Goal: Information Seeking & Learning: Learn about a topic

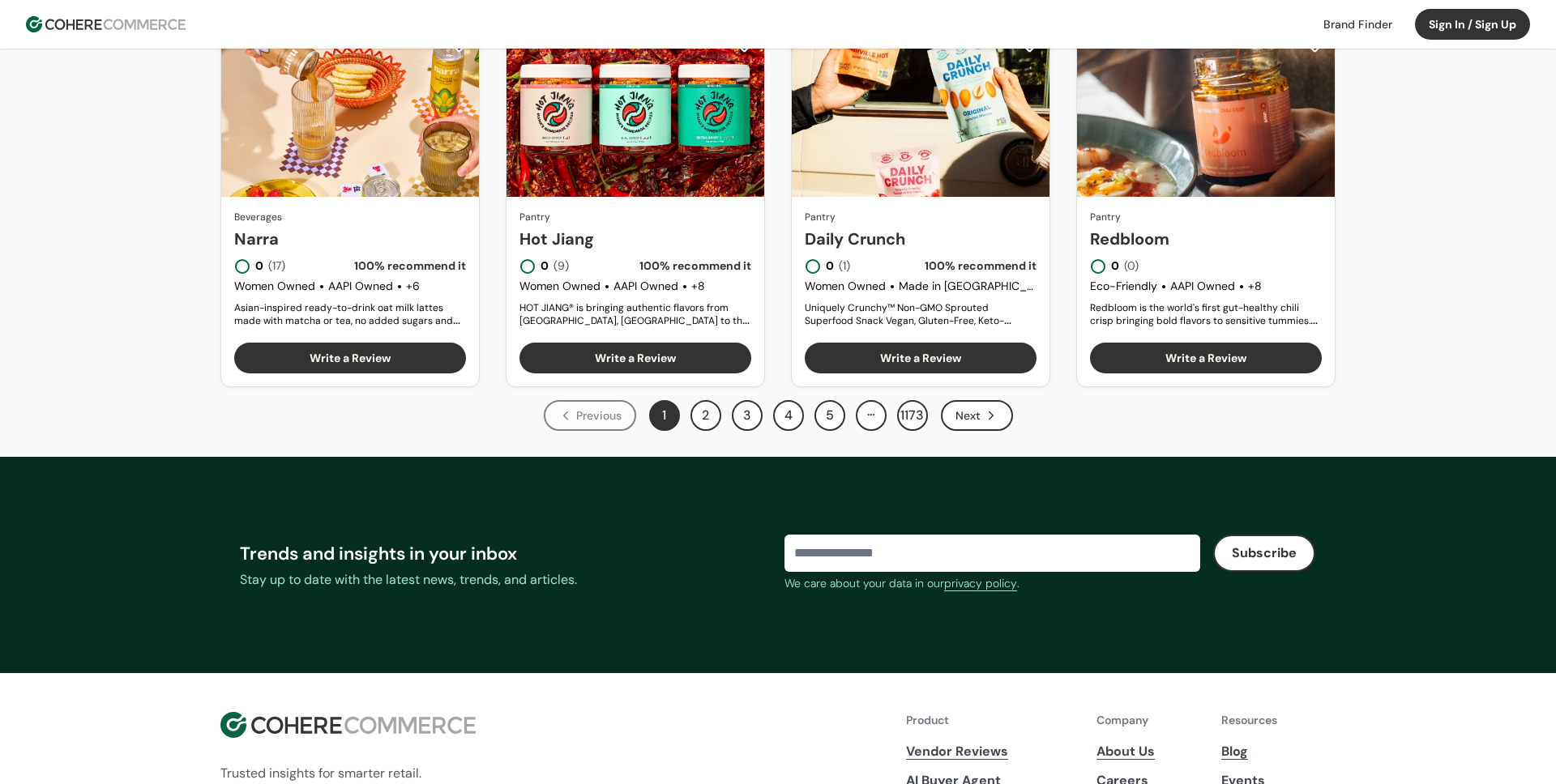
scroll to position [999, 0]
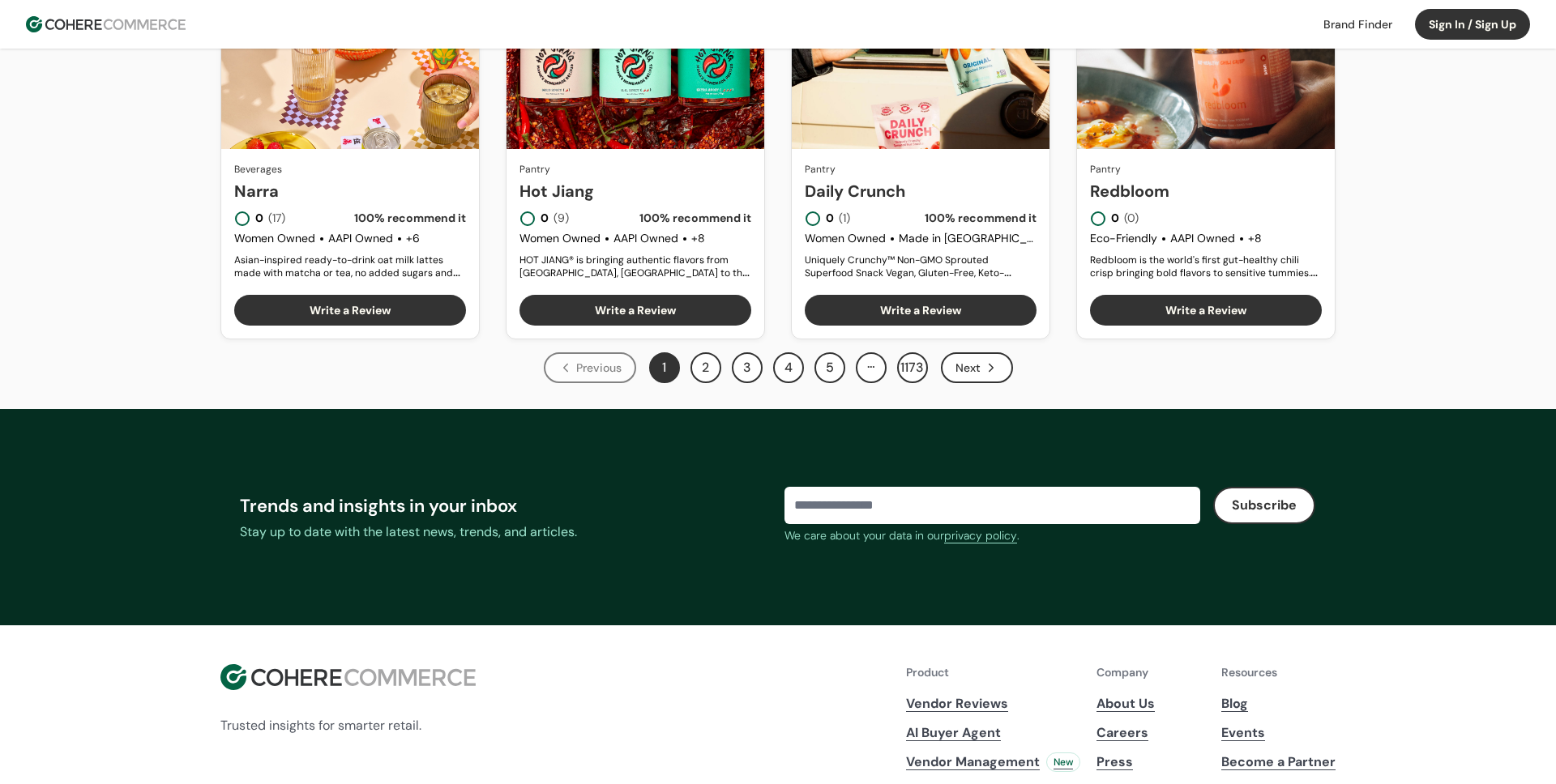
click at [703, 370] on button "2" at bounding box center [705, 367] width 31 height 31
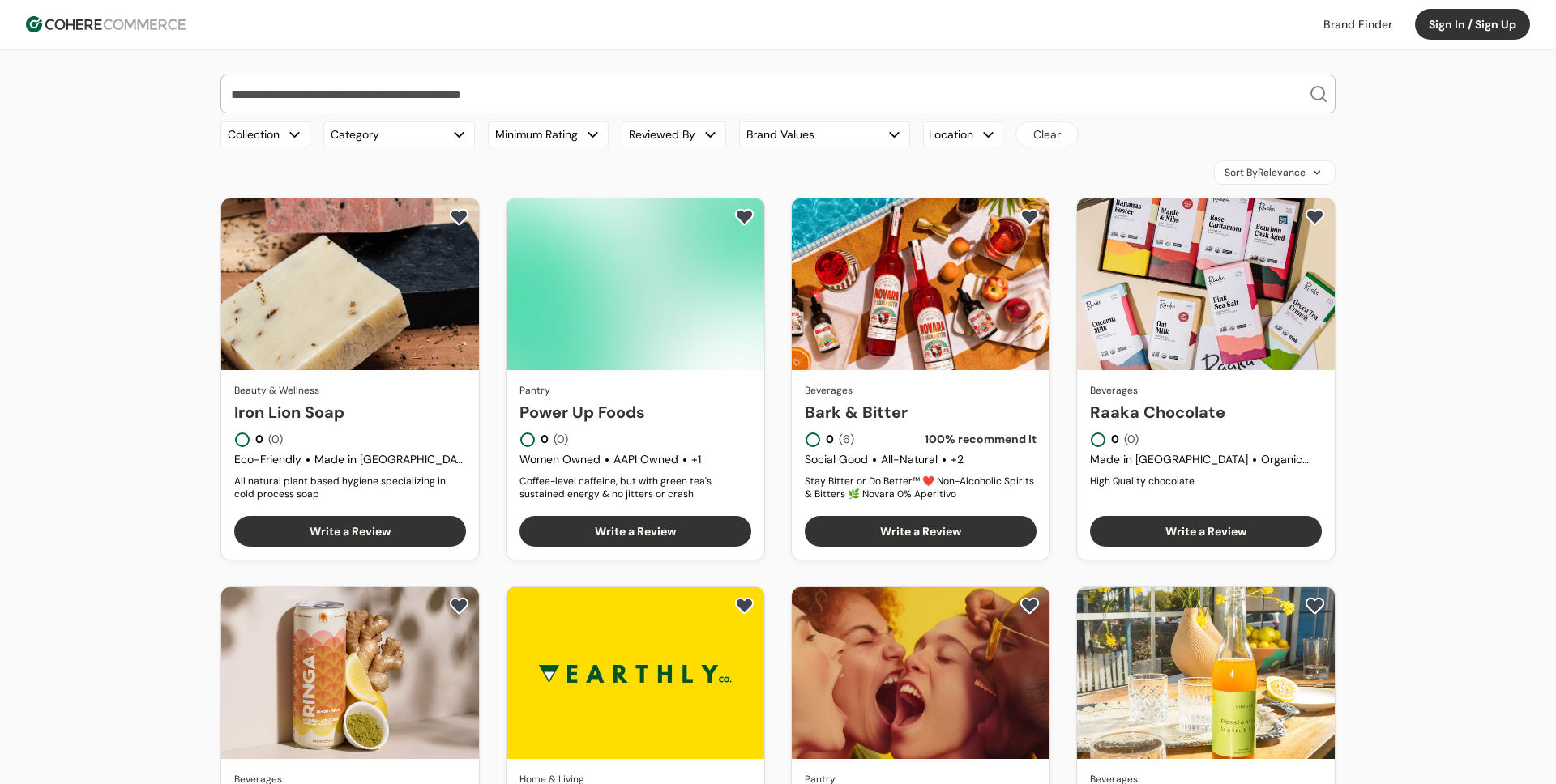
click at [428, 132] on button "Category" at bounding box center [399, 134] width 152 height 26
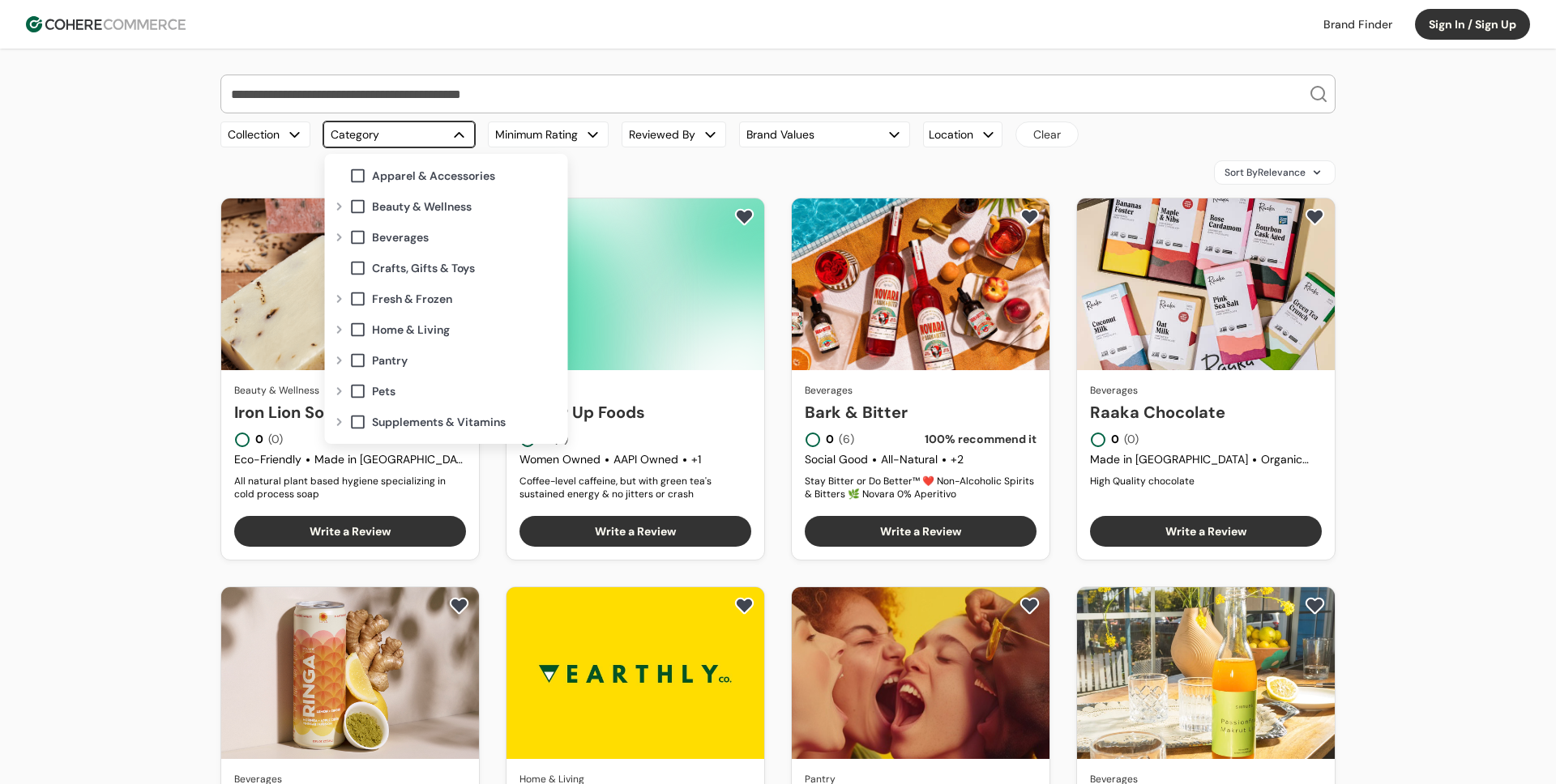
click at [405, 139] on button "Category" at bounding box center [399, 134] width 152 height 26
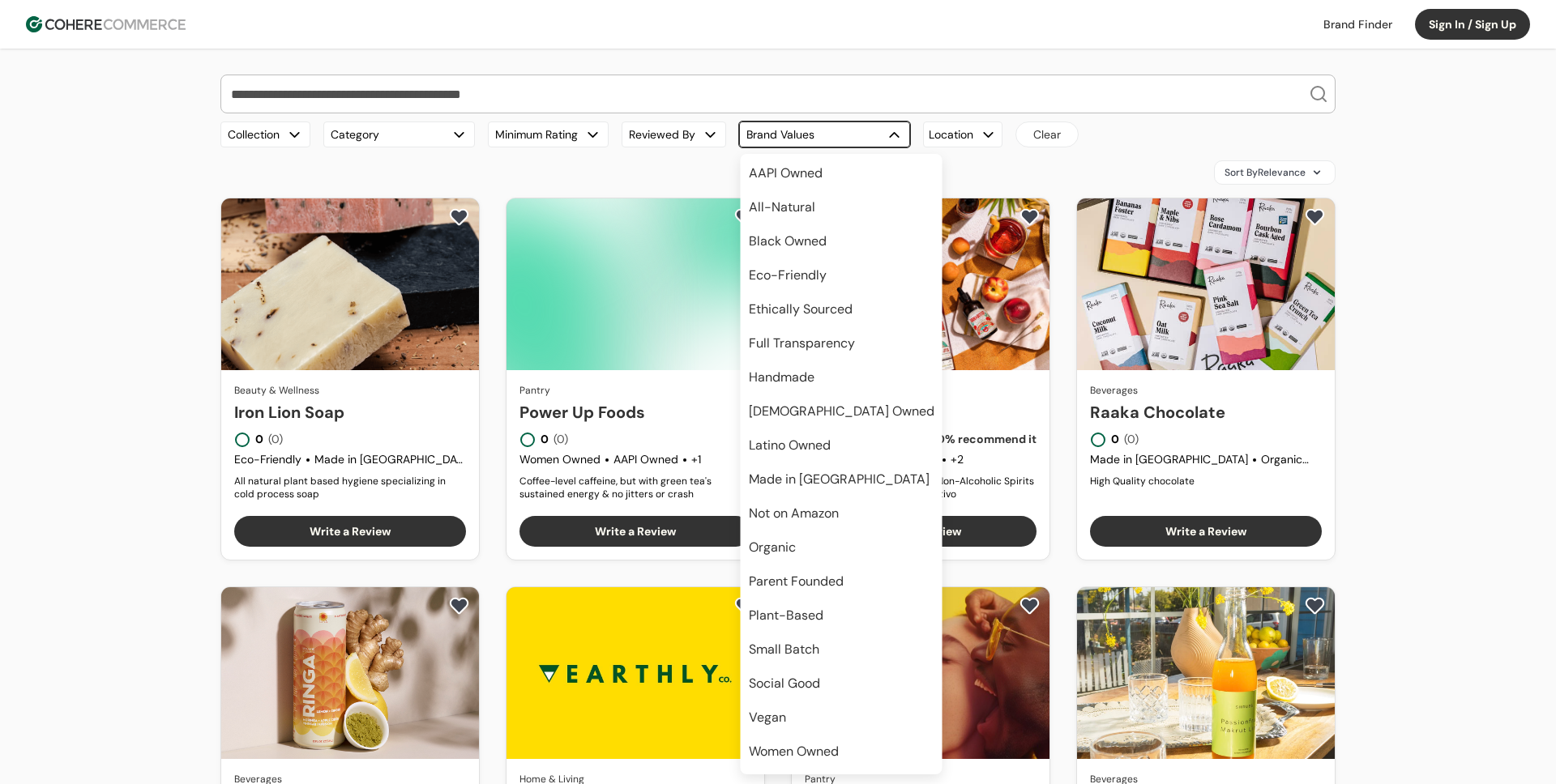
click at [810, 130] on button "Brand Values" at bounding box center [824, 134] width 171 height 26
click at [765, 133] on button "Brand Values" at bounding box center [824, 134] width 171 height 26
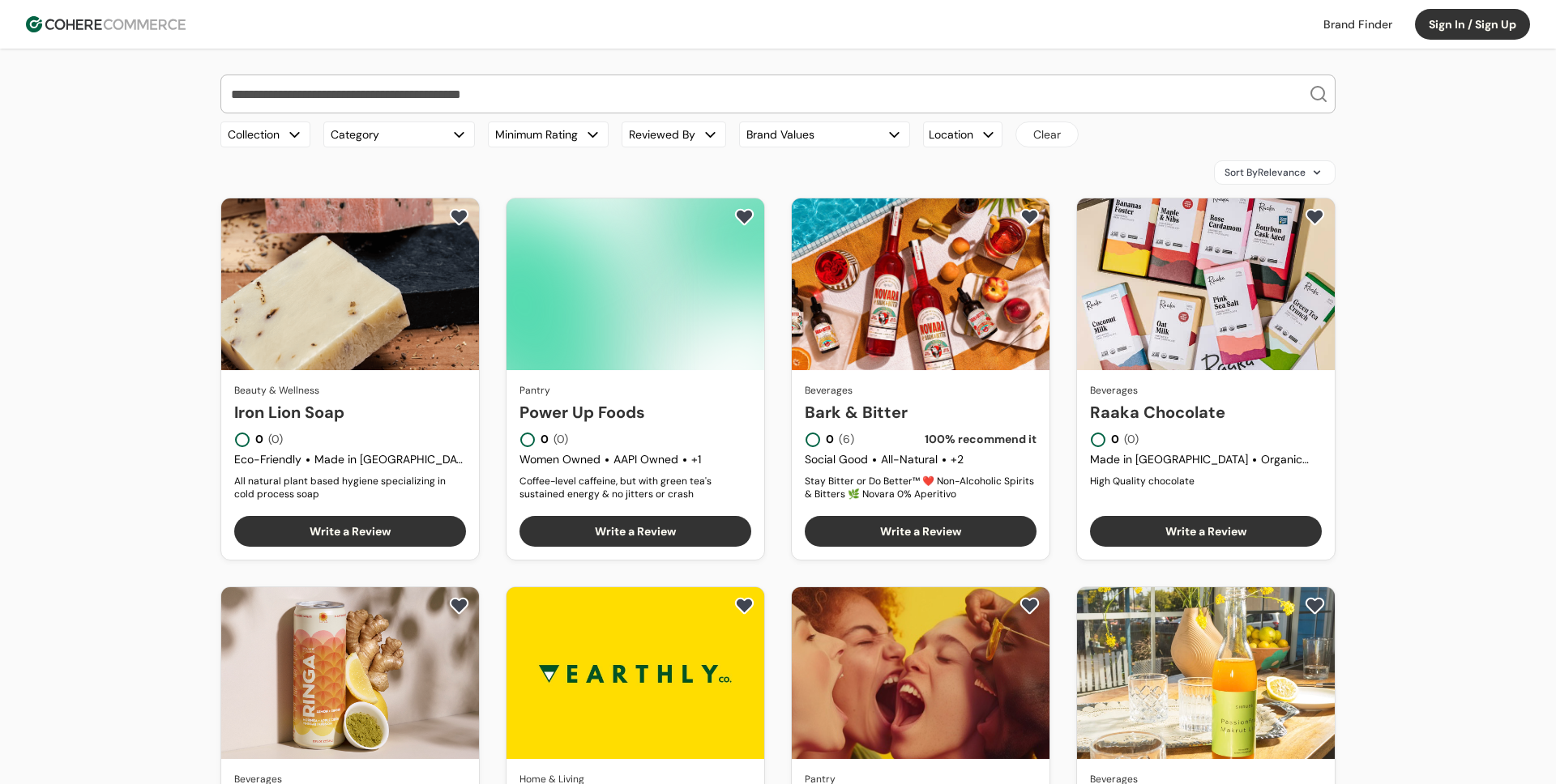
click at [649, 139] on button "Reviewed By" at bounding box center [674, 134] width 105 height 26
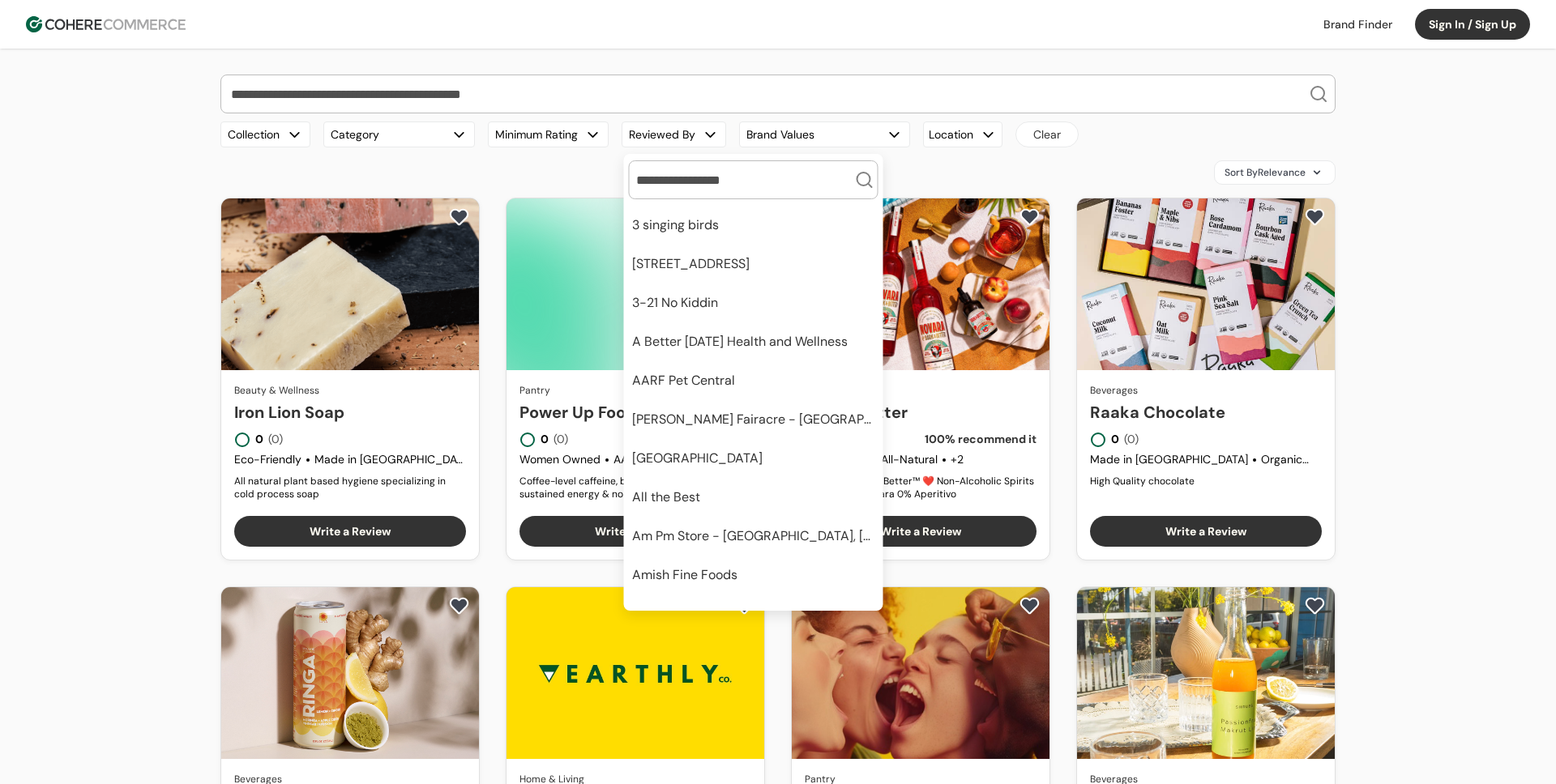
click at [668, 137] on button "Reviewed By" at bounding box center [674, 134] width 105 height 26
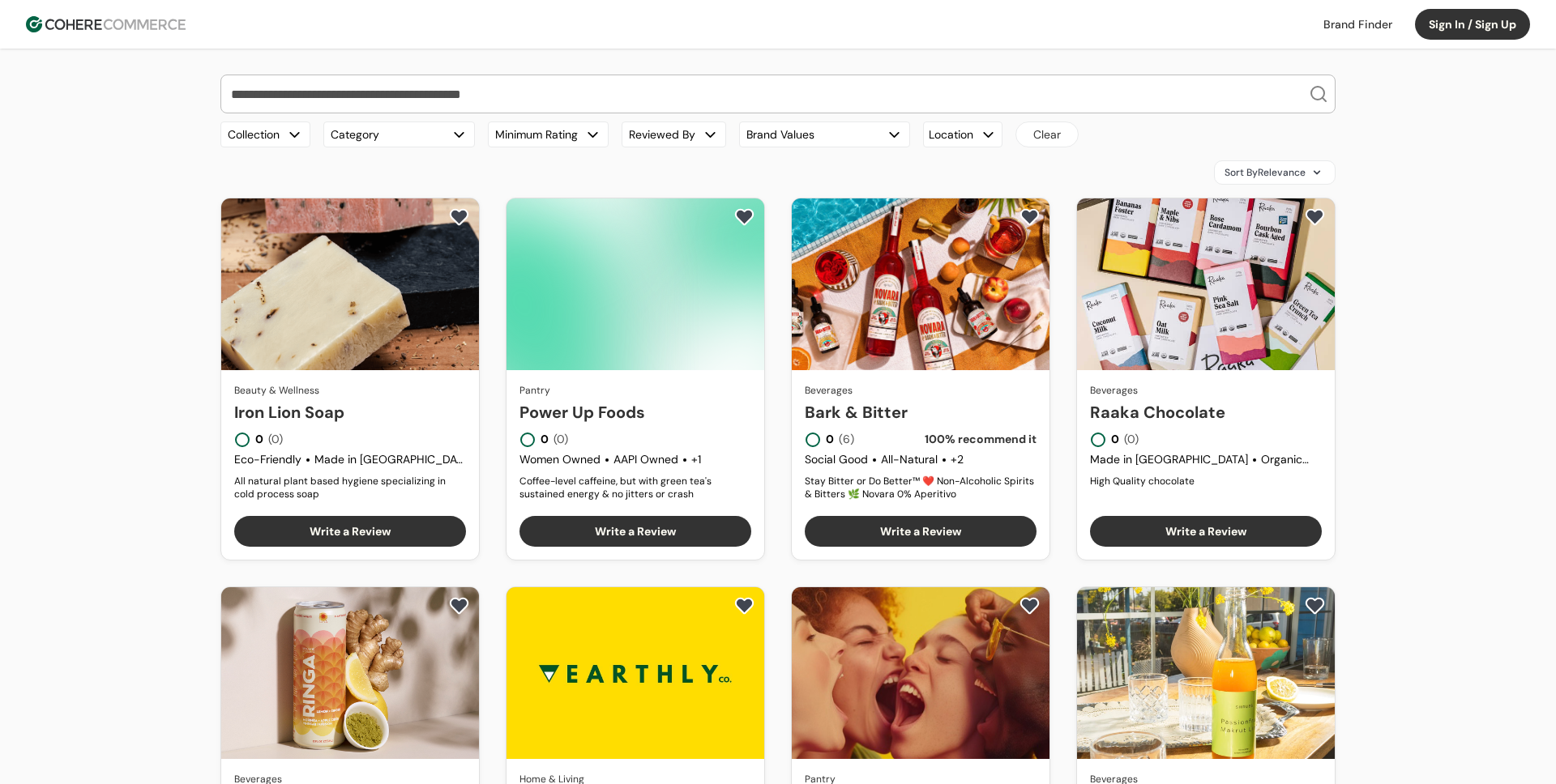
click at [576, 139] on button "Minimum Rating" at bounding box center [548, 134] width 120 height 26
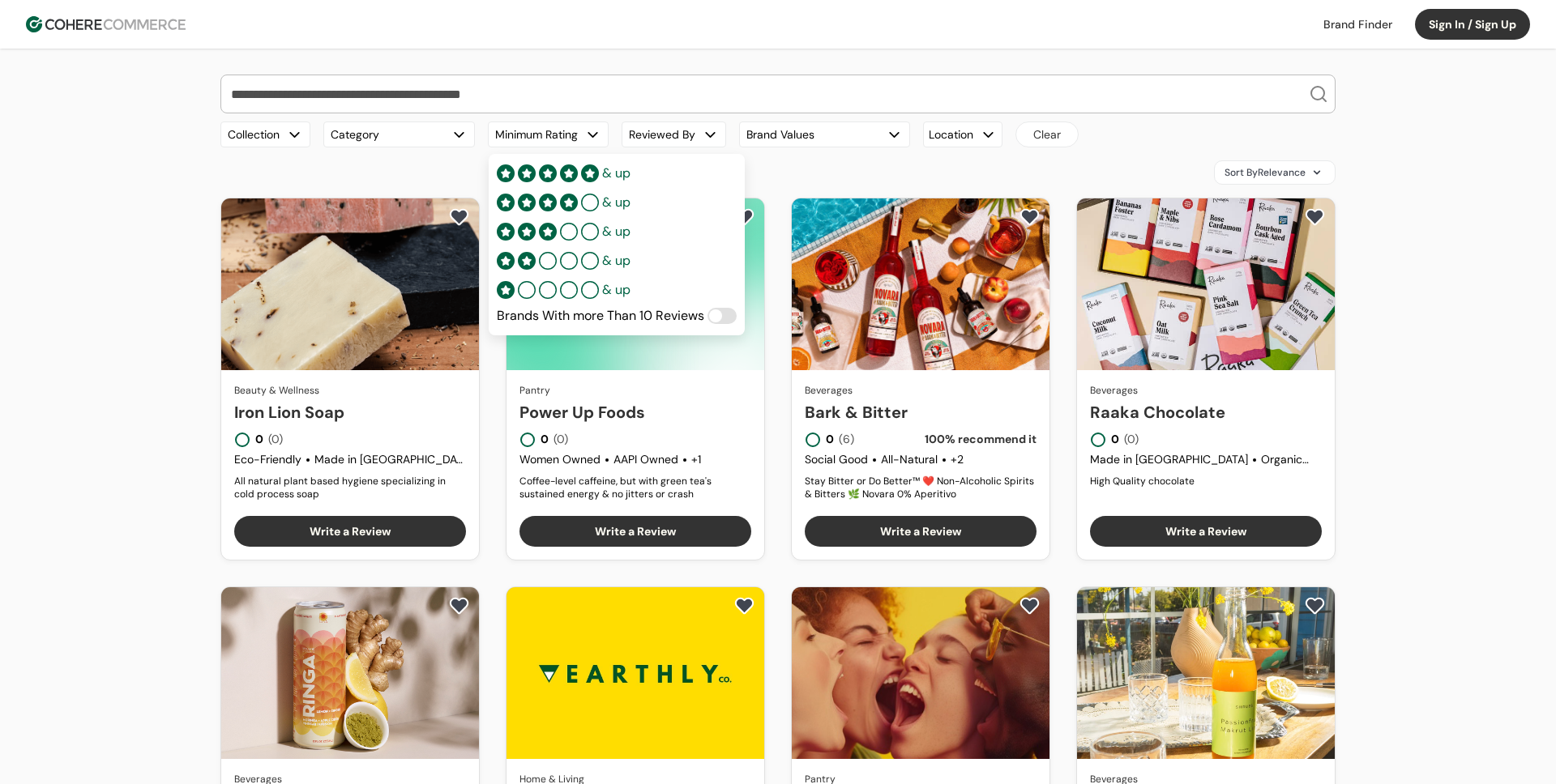
click at [568, 139] on button "Minimum Rating" at bounding box center [548, 134] width 120 height 26
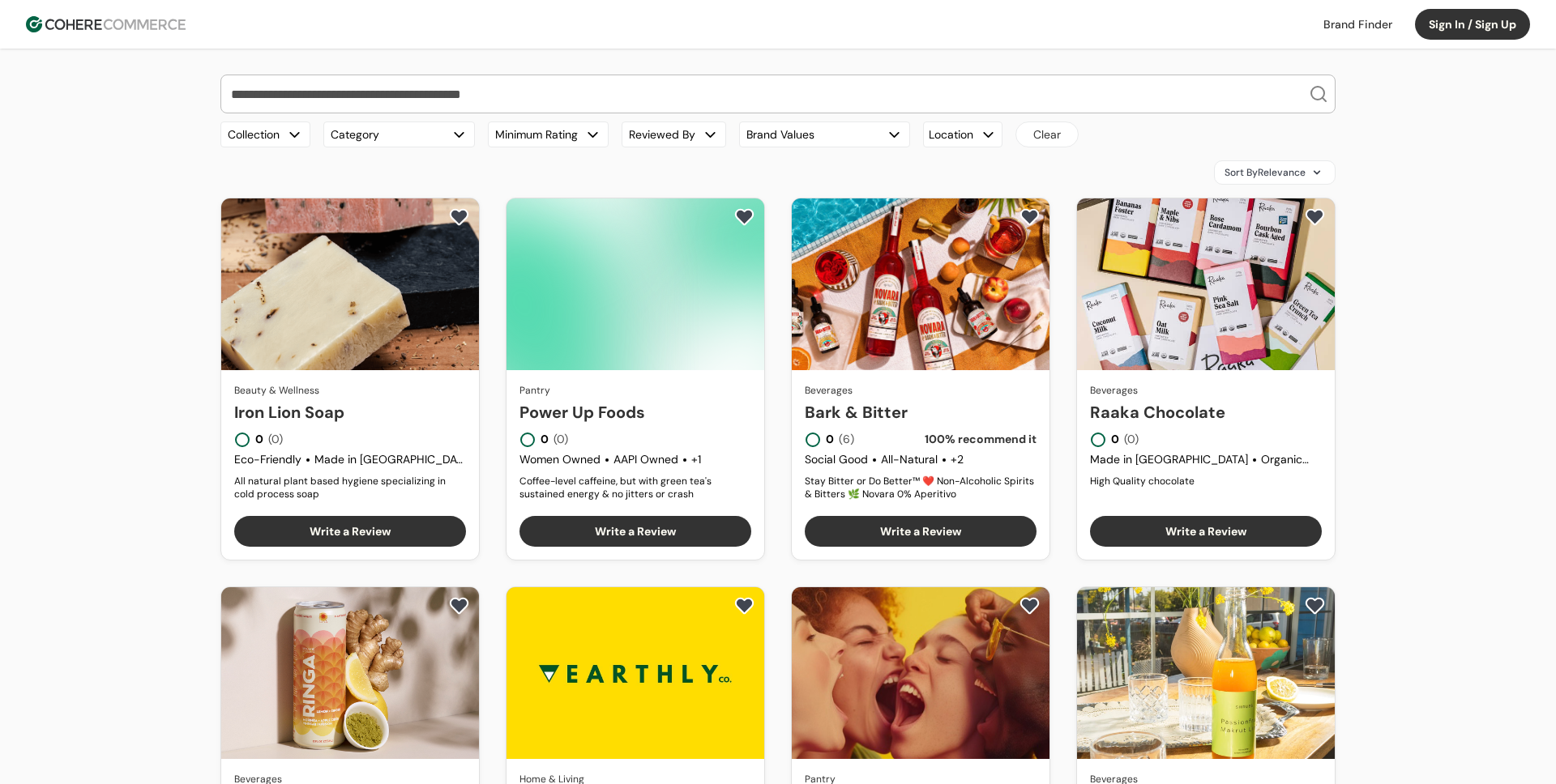
click at [182, 23] on img at bounding box center [106, 23] width 159 height 16
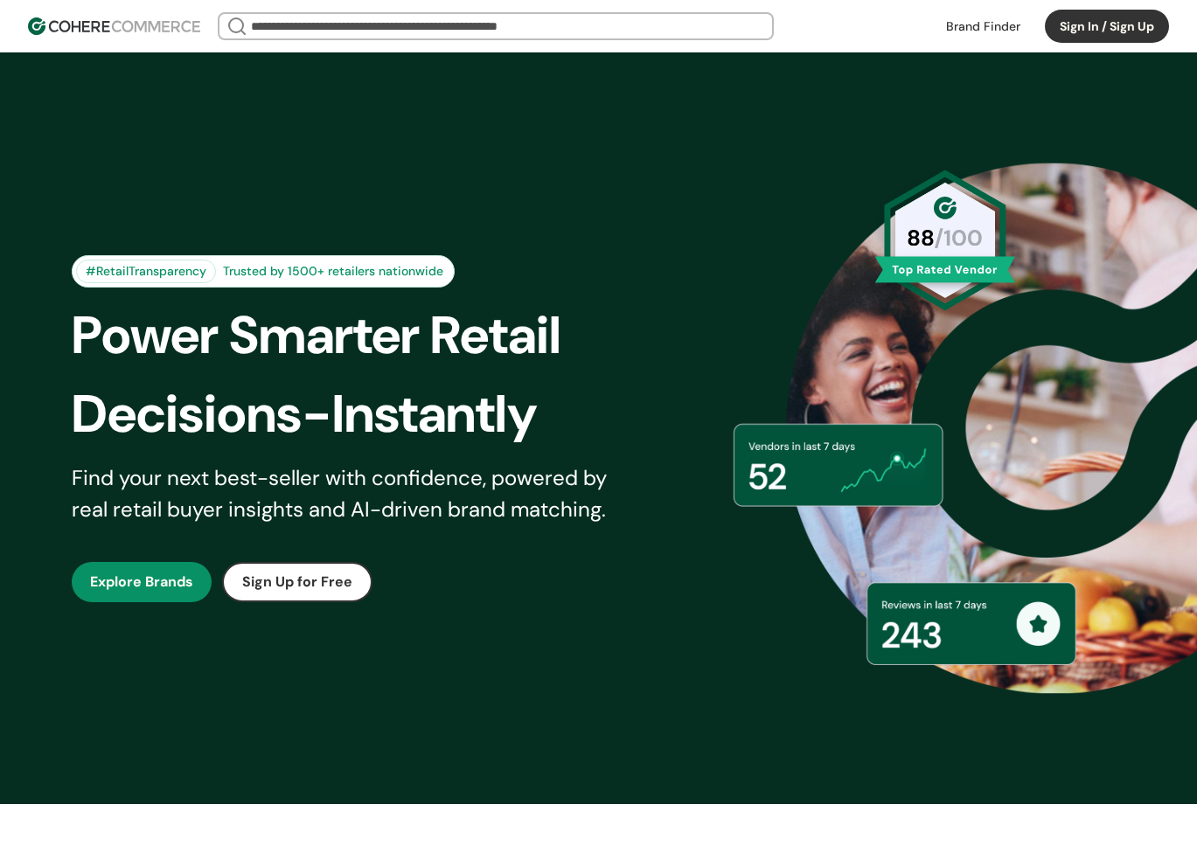
click at [435, 30] on input "search" at bounding box center [495, 26] width 497 height 24
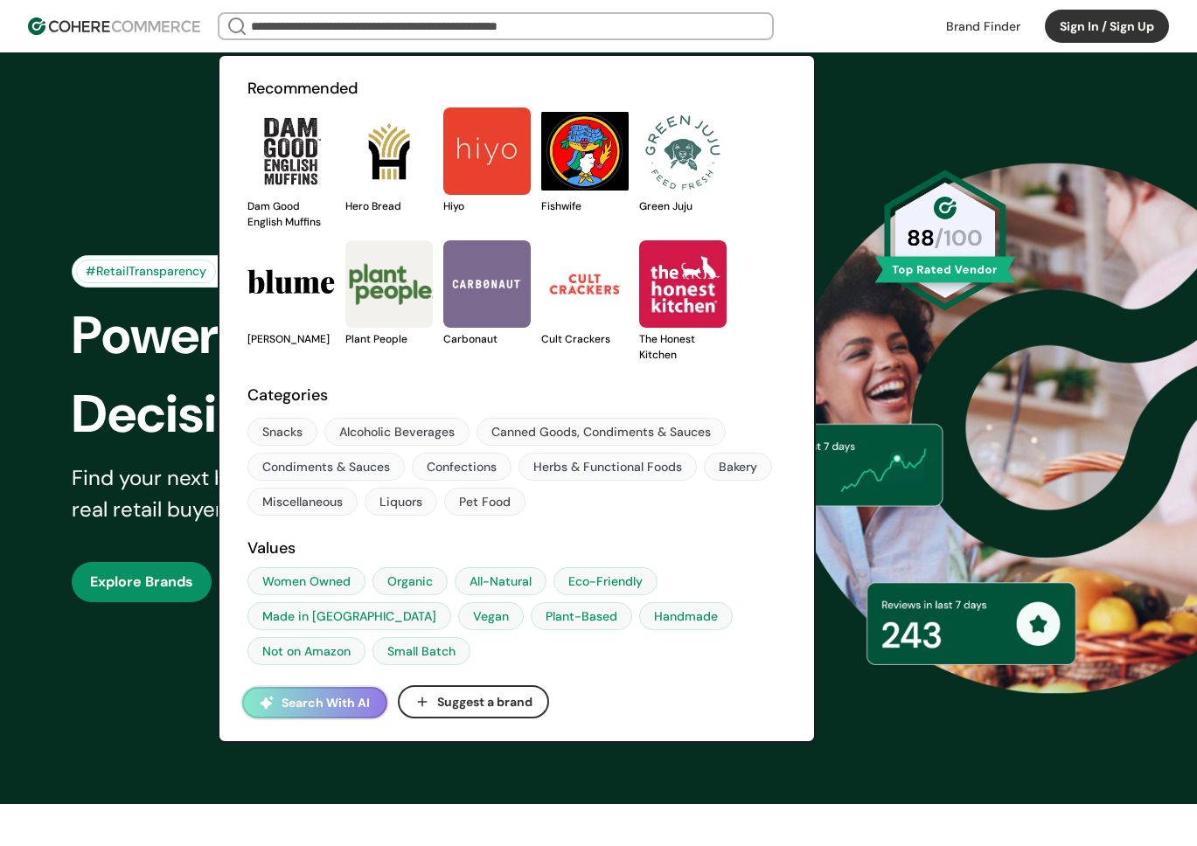
click at [1001, 25] on link at bounding box center [983, 26] width 95 height 26
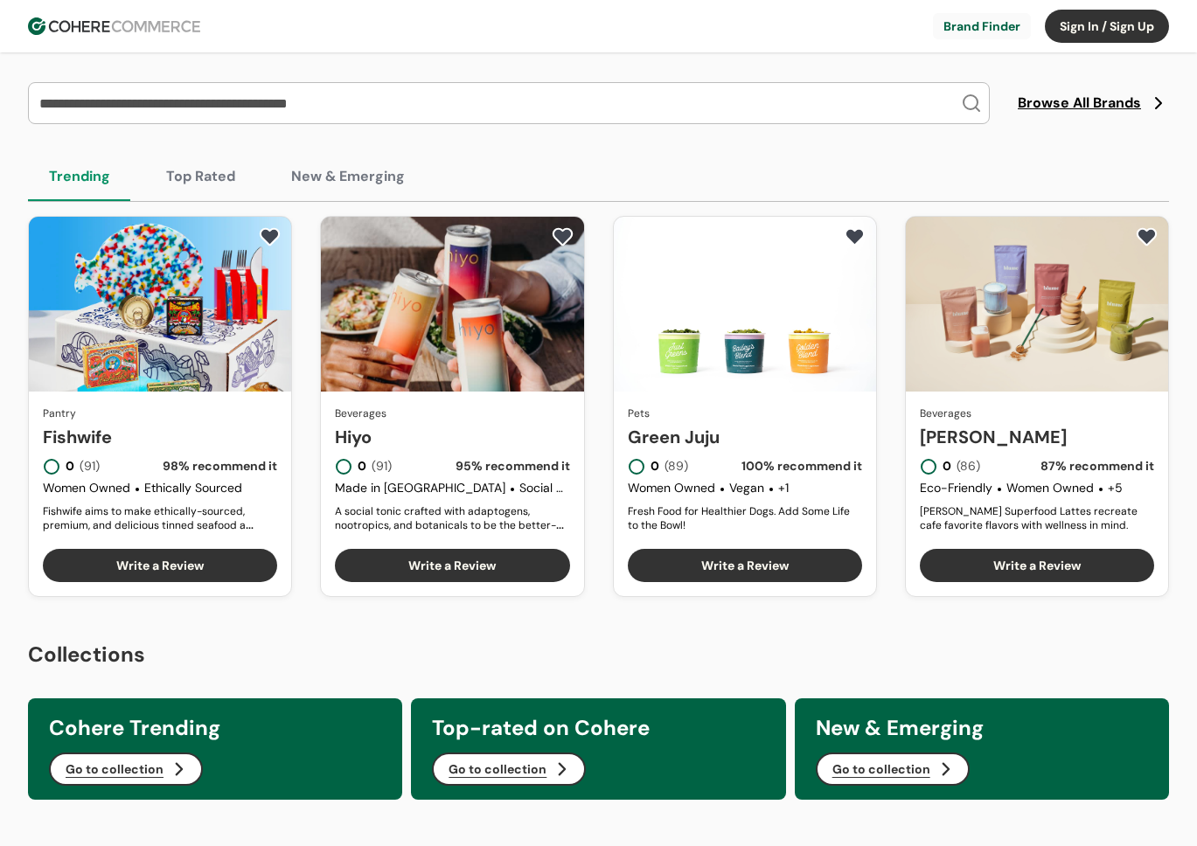
scroll to position [62, 0]
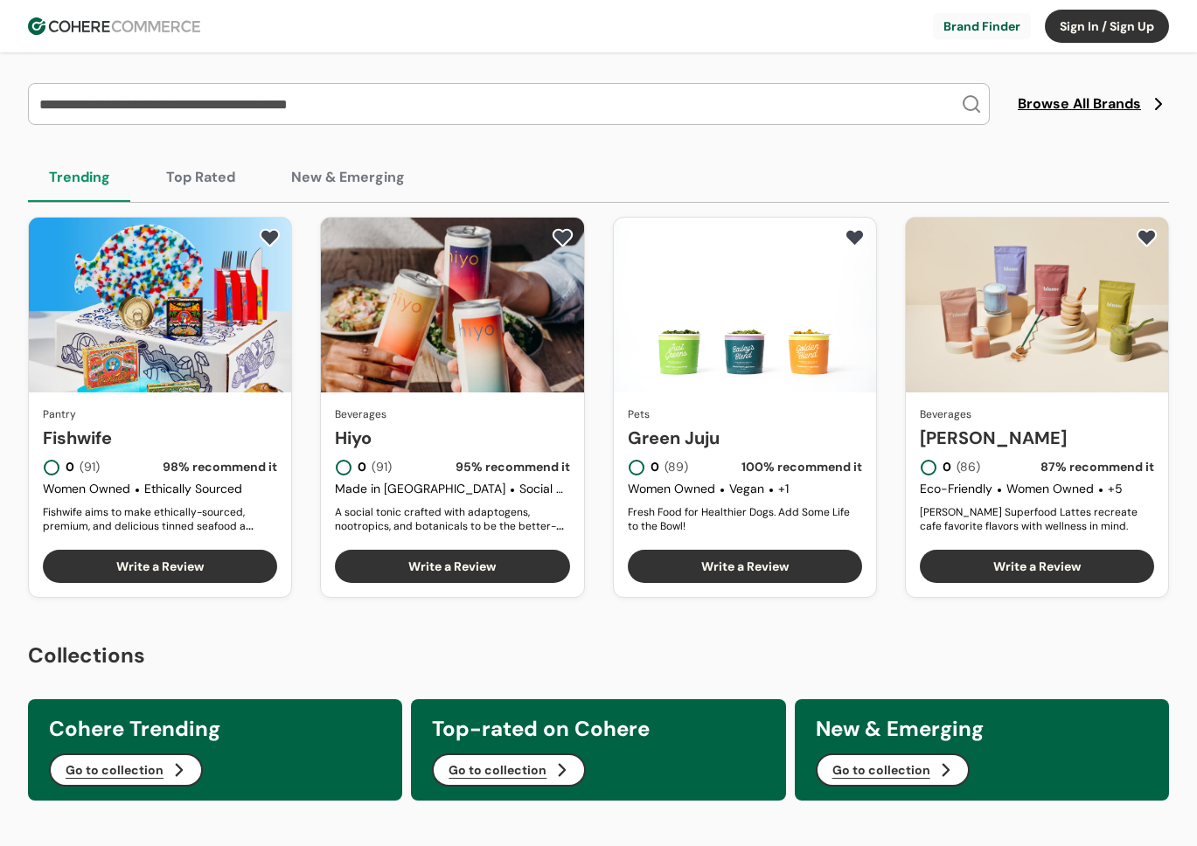
click at [201, 184] on button "Top Rated" at bounding box center [200, 177] width 111 height 49
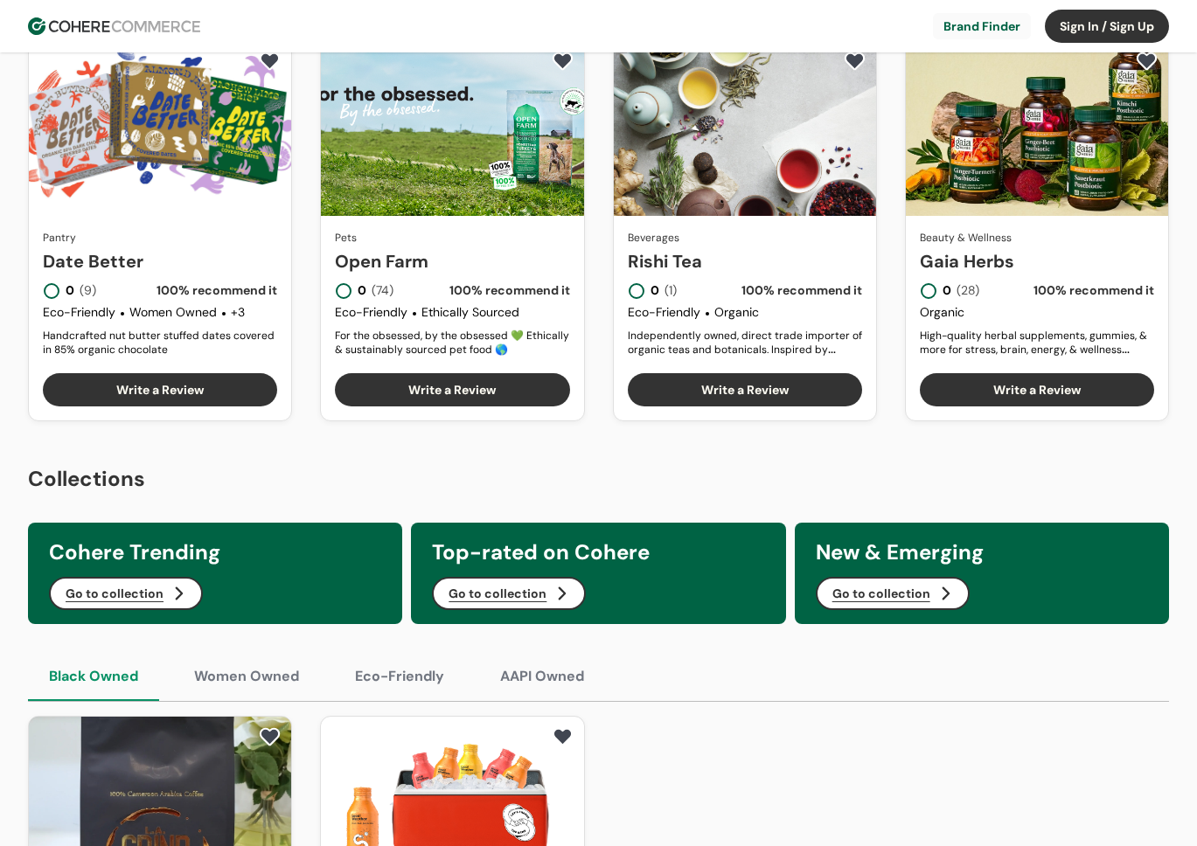
scroll to position [0, 0]
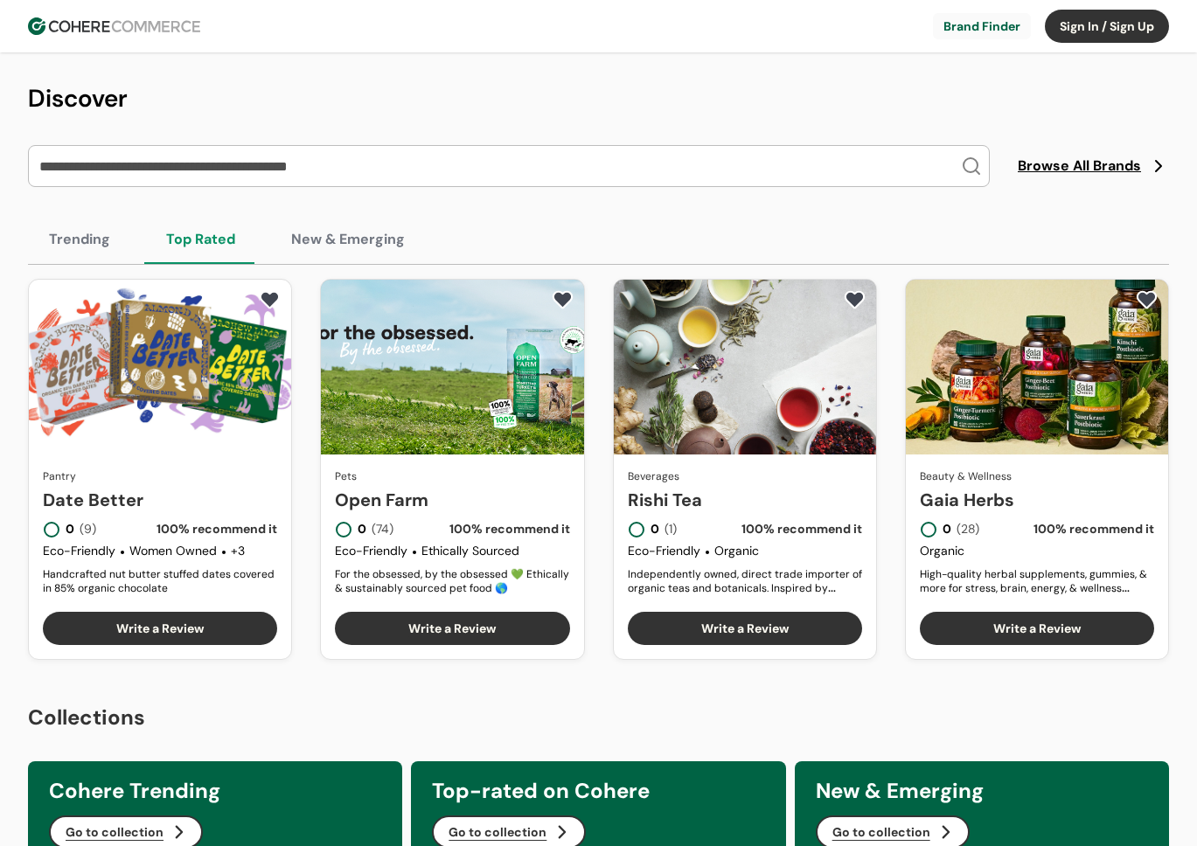
click at [366, 234] on button "New & Emerging" at bounding box center [348, 239] width 156 height 49
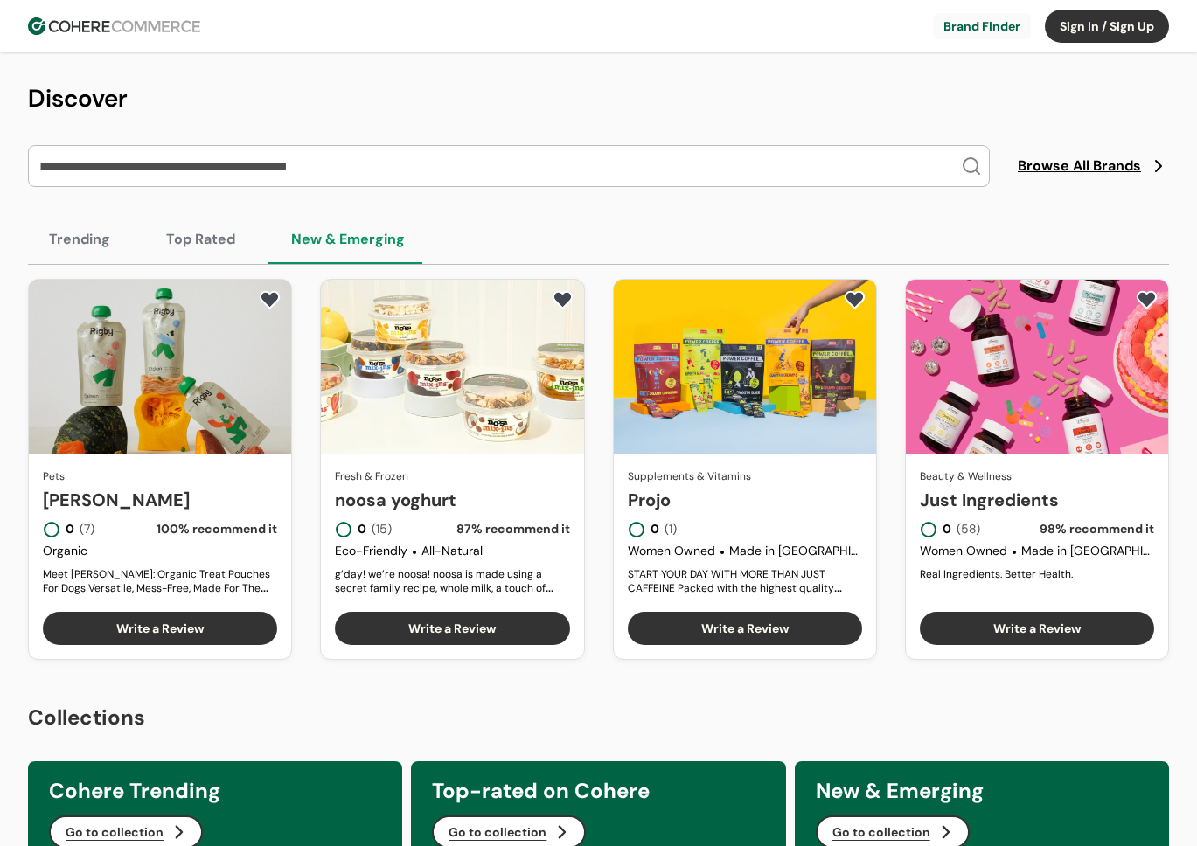
click at [487, 487] on link "noosa yoghurt" at bounding box center [452, 500] width 234 height 26
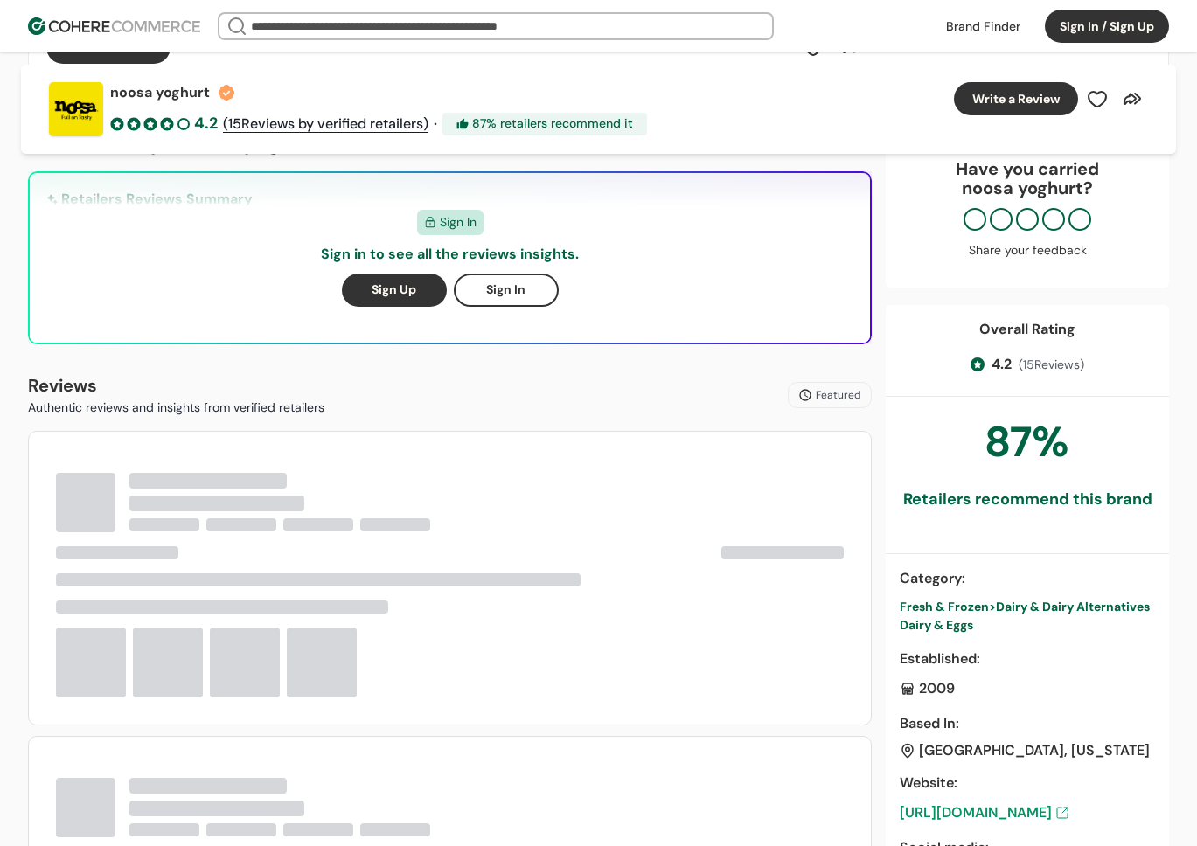
scroll to position [383, 0]
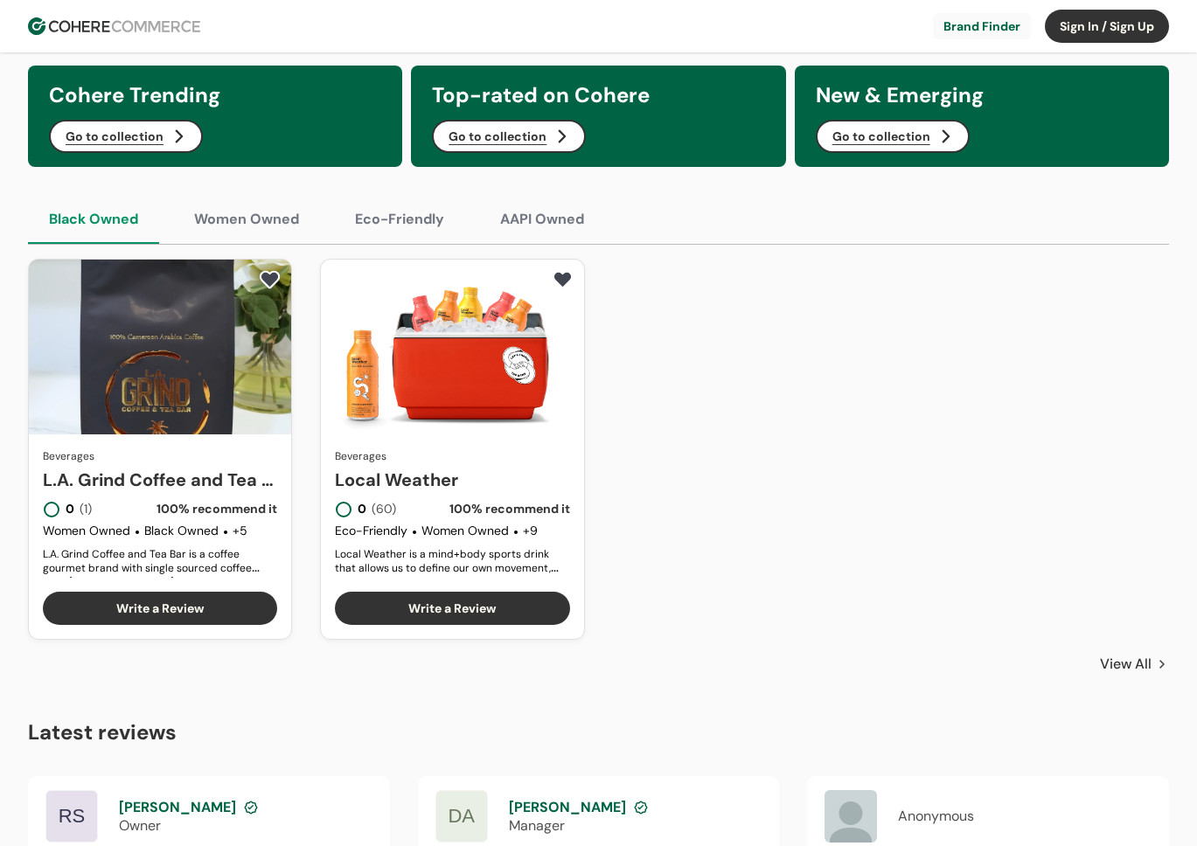
scroll to position [840, 0]
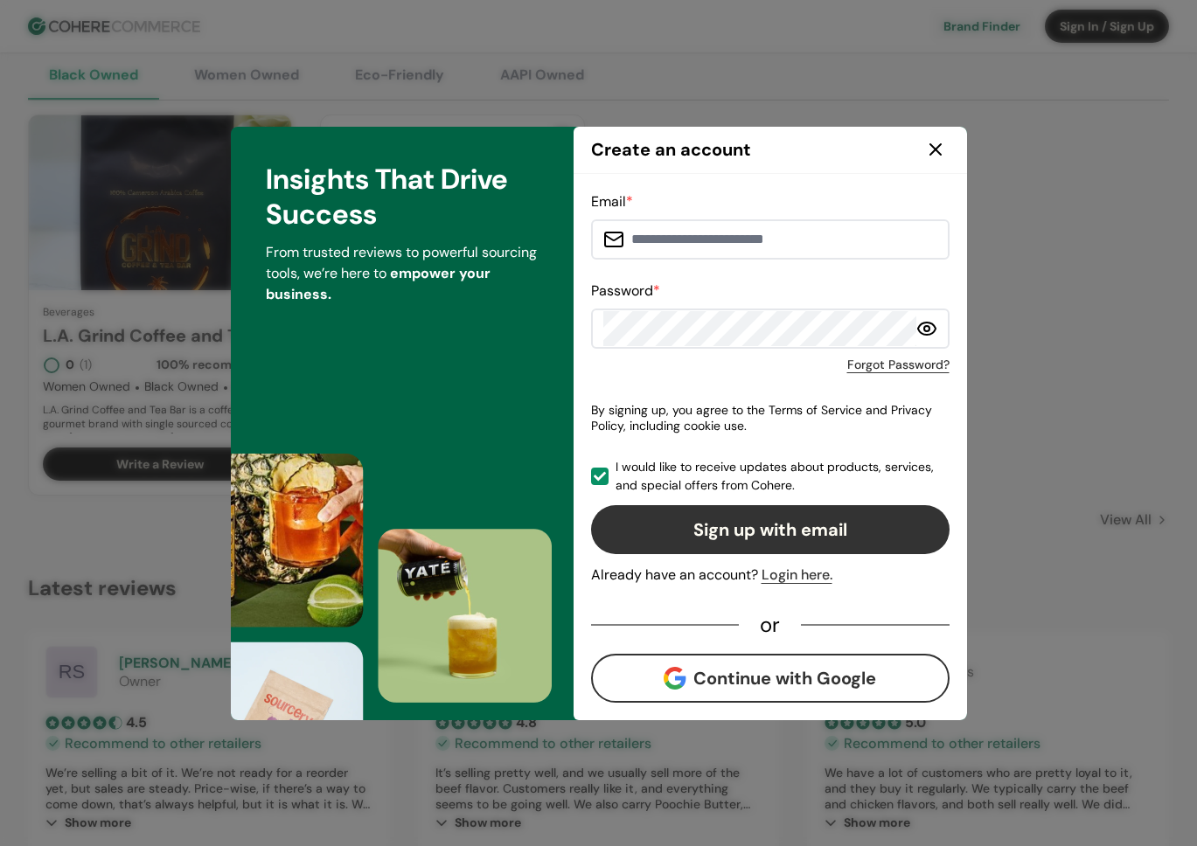
click at [937, 151] on icon at bounding box center [935, 149] width 10 height 10
